Goal: Task Accomplishment & Management: Manage account settings

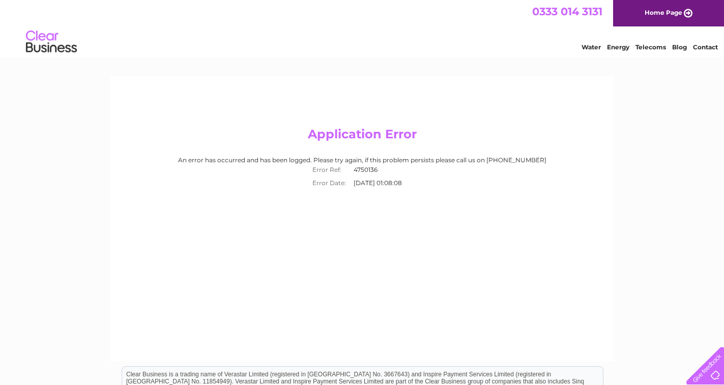
click at [664, 13] on link "Home Page" at bounding box center [668, 13] width 111 height 26
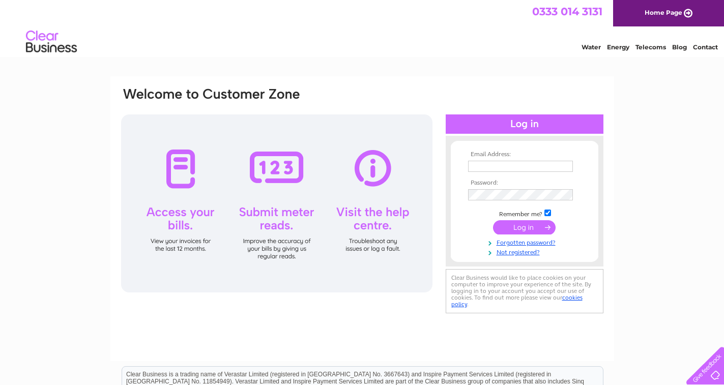
type input "accounts@bamfordcs.co.uk"
click at [530, 222] on input "submit" at bounding box center [524, 227] width 63 height 14
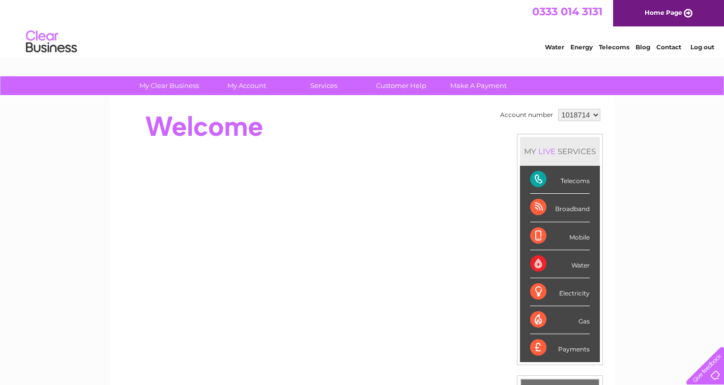
scroll to position [51, 0]
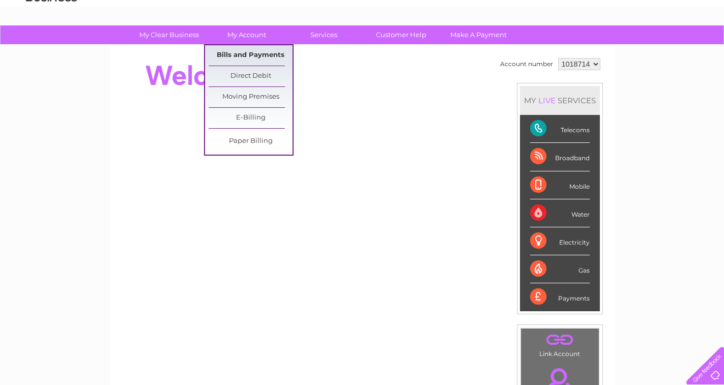
click at [245, 53] on link "Bills and Payments" at bounding box center [251, 55] width 84 height 20
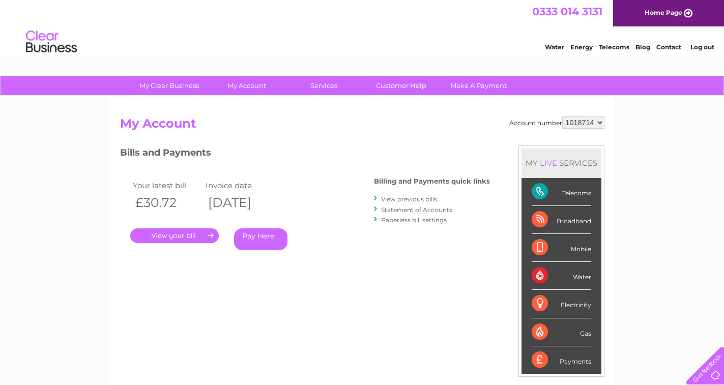
click at [174, 234] on link "." at bounding box center [174, 236] width 89 height 15
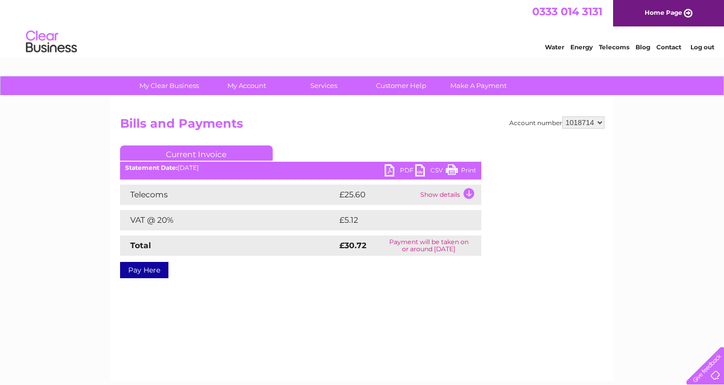
click at [402, 170] on link "PDF" at bounding box center [400, 171] width 31 height 15
